Goal: Transaction & Acquisition: Purchase product/service

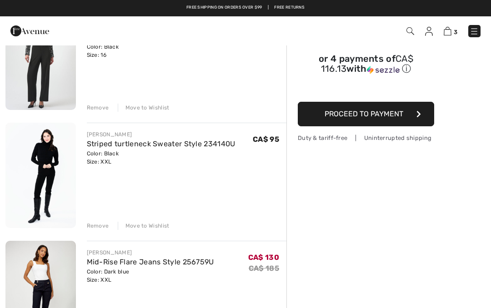
scroll to position [114, 0]
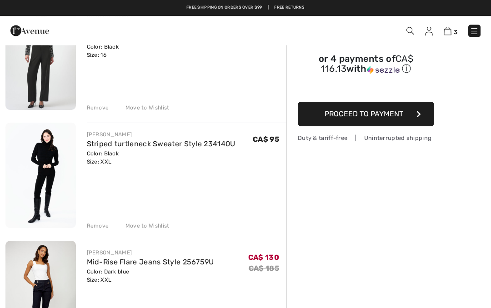
click at [105, 226] on div "Remove" at bounding box center [98, 226] width 22 height 8
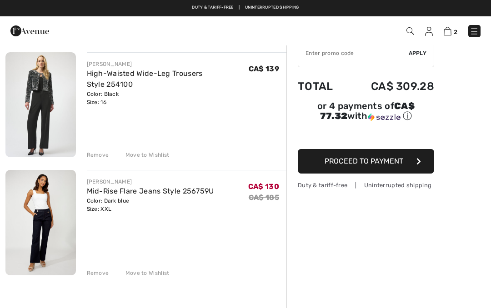
scroll to position [66, 0]
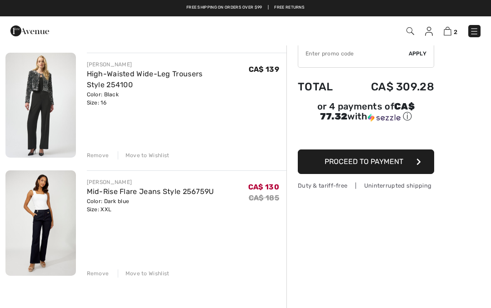
click at [55, 128] on img at bounding box center [40, 105] width 70 height 105
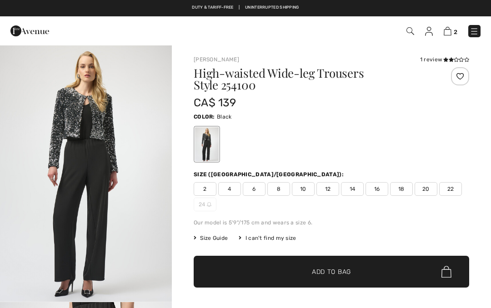
checkbox input "true"
click at [125, 222] on img "1 / 4" at bounding box center [86, 173] width 172 height 257
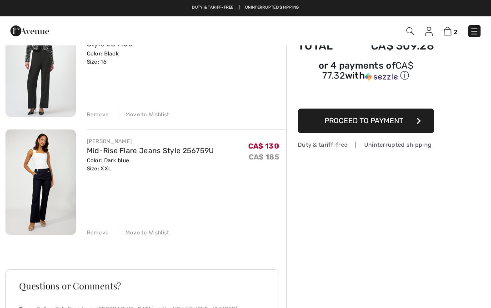
click at [100, 114] on div "Remove" at bounding box center [98, 114] width 22 height 8
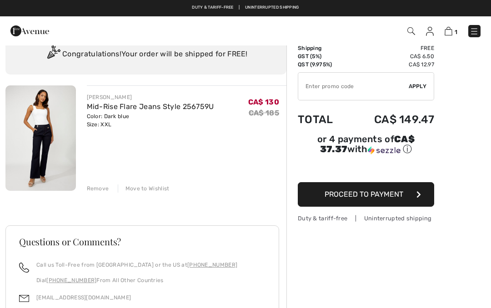
scroll to position [24, 0]
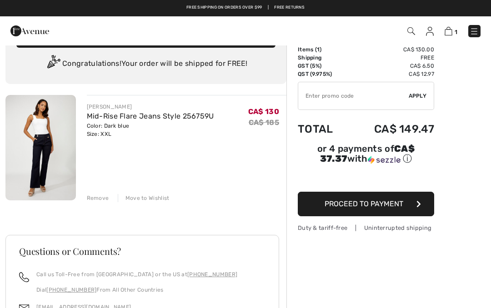
click at [55, 171] on img at bounding box center [40, 147] width 70 height 105
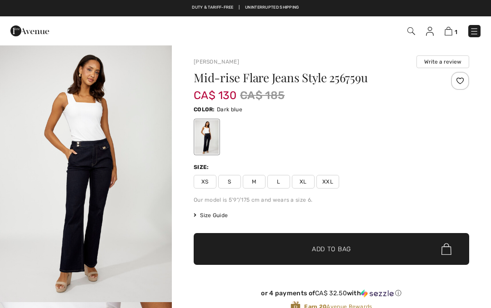
checkbox input "true"
click at [327, 187] on span "XXL" at bounding box center [327, 182] width 23 height 14
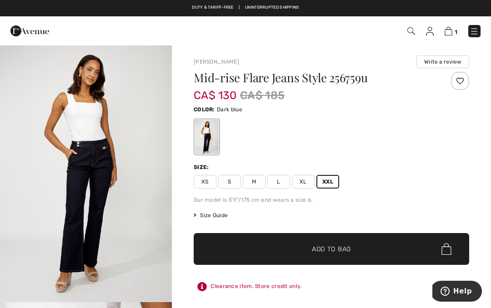
click at [478, 31] on img at bounding box center [474, 31] width 9 height 9
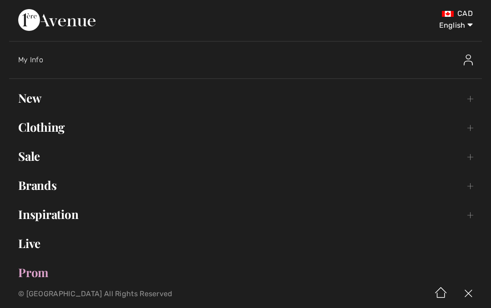
click at [472, 61] on img at bounding box center [468, 60] width 9 height 11
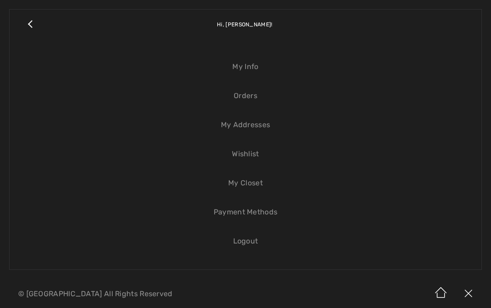
click at [251, 95] on link "Orders" at bounding box center [246, 96] width 454 height 20
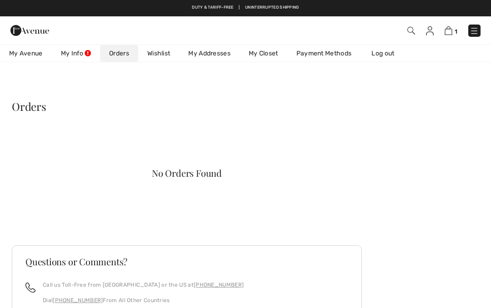
click at [452, 35] on img at bounding box center [449, 30] width 8 height 9
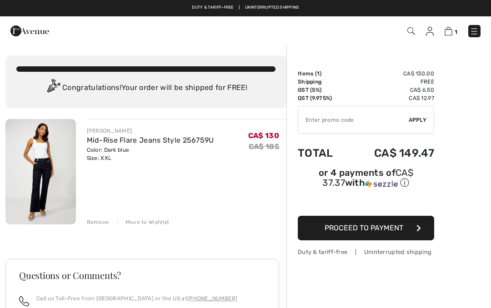
click at [432, 36] on img at bounding box center [430, 31] width 8 height 9
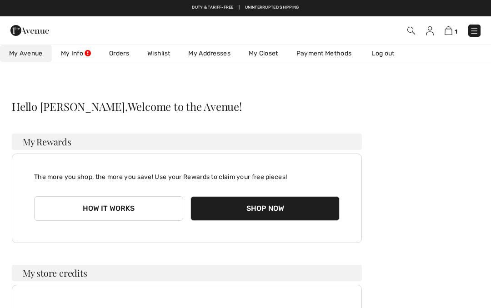
click at [413, 34] on img at bounding box center [411, 31] width 8 height 8
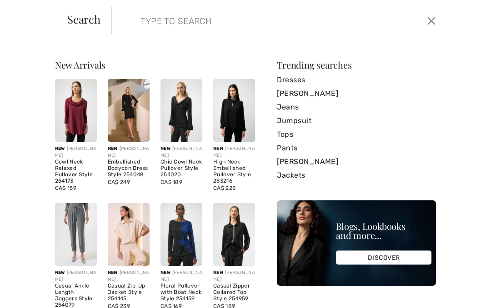
click at [296, 176] on link "Jackets" at bounding box center [356, 176] width 159 height 14
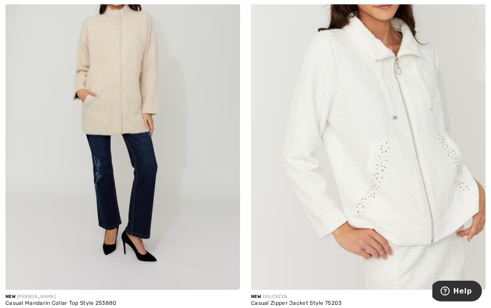
scroll to position [1742, 0]
click at [125, 110] on img at bounding box center [122, 114] width 235 height 352
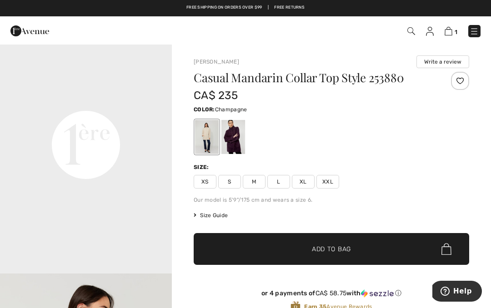
scroll to position [547, 0]
click at [233, 140] on div at bounding box center [233, 137] width 24 height 34
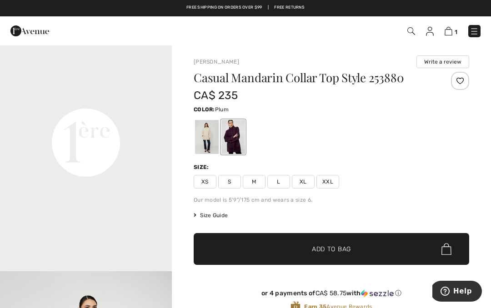
scroll to position [0, 0]
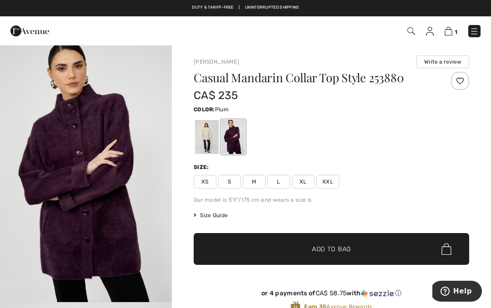
click at [127, 242] on img "1 / 4" at bounding box center [86, 174] width 172 height 258
click at [330, 184] on span "XXL" at bounding box center [327, 182] width 23 height 14
click at [303, 207] on div "Casual Mandarin Collar Top Style 253880 CA$ 235 Color: Plum Size: XS S M L XL X…" at bounding box center [332, 200] width 276 height 256
click at [328, 246] on span "Add to Bag" at bounding box center [331, 250] width 39 height 10
click at [451, 30] on img at bounding box center [448, 31] width 8 height 9
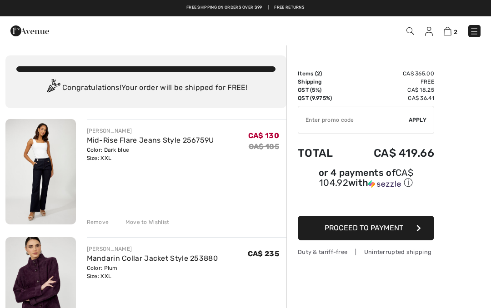
click at [356, 231] on span "Proceed to Payment" at bounding box center [364, 228] width 79 height 9
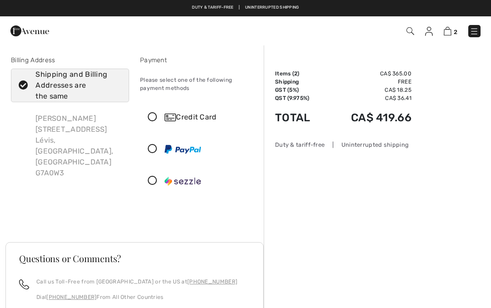
click at [155, 151] on icon at bounding box center [153, 150] width 24 height 10
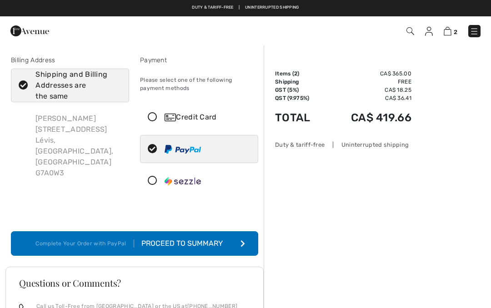
click at [234, 243] on div "Proceed to Summary" at bounding box center [184, 243] width 100 height 11
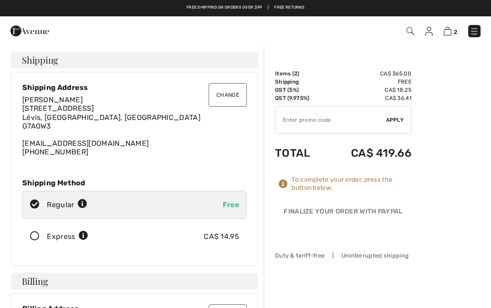
click at [432, 31] on img at bounding box center [429, 31] width 8 height 9
